Goal: Navigation & Orientation: Understand site structure

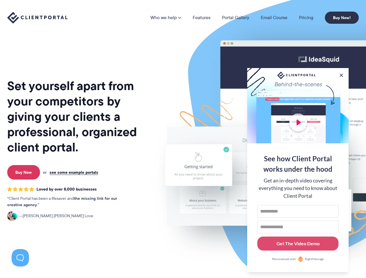
click at [183, 139] on img at bounding box center [302, 144] width 325 height 278
click at [166, 18] on link "Who we help" at bounding box center [166, 17] width 31 height 5
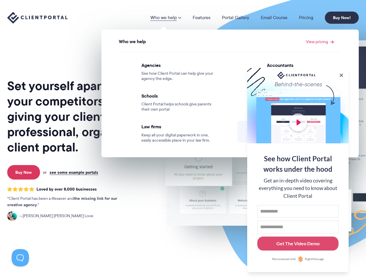
click at [342, 74] on button at bounding box center [342, 76] width 6 height 6
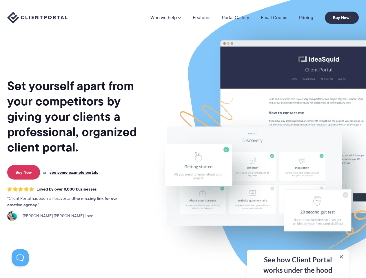
click at [298, 170] on img at bounding box center [302, 144] width 325 height 278
click at [20, 258] on button at bounding box center [20, 257] width 17 height 17
